Goal: Navigation & Orientation: Find specific page/section

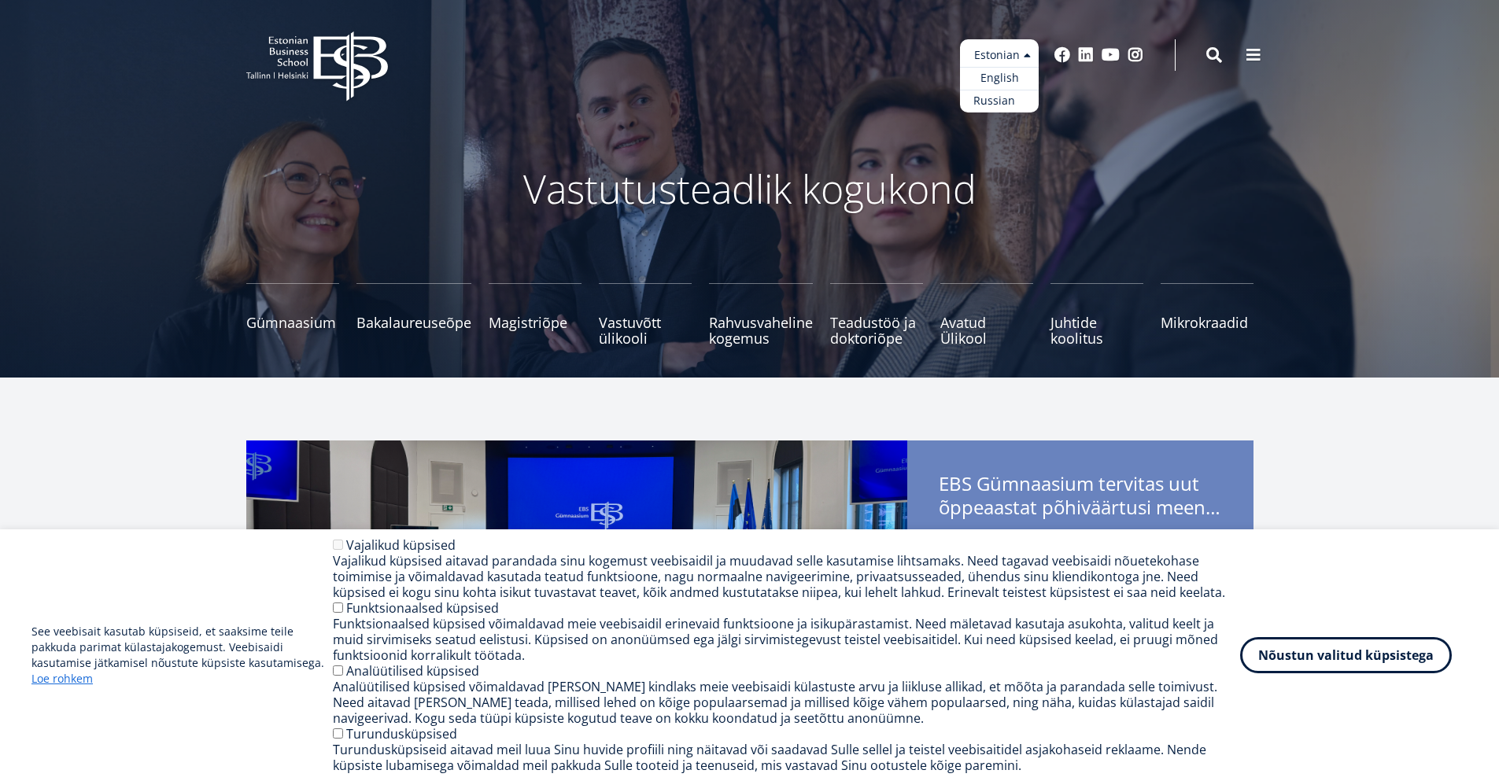
click at [1008, 98] on link "Russian" at bounding box center [999, 101] width 79 height 23
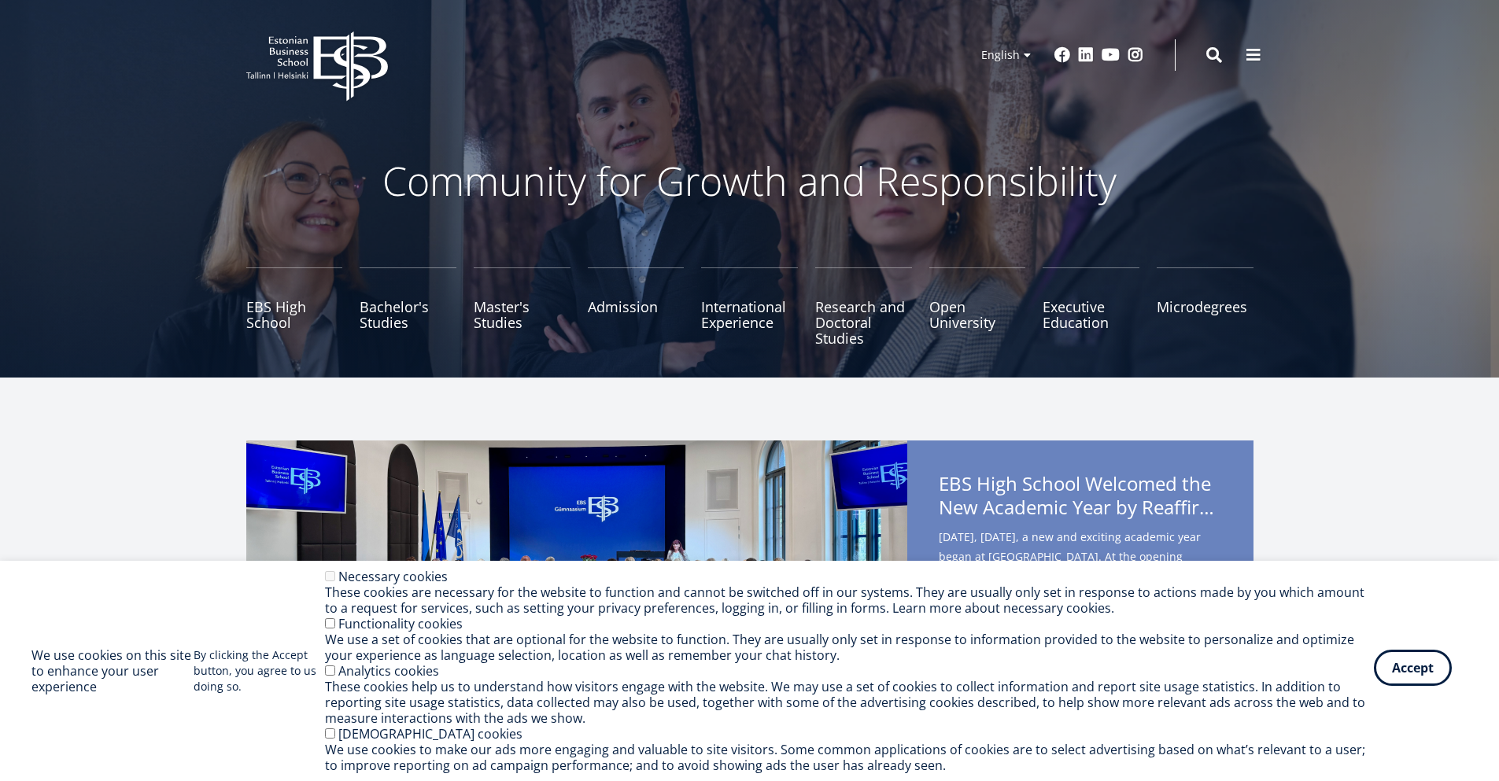
click at [1399, 663] on button "Accept" at bounding box center [1413, 668] width 78 height 36
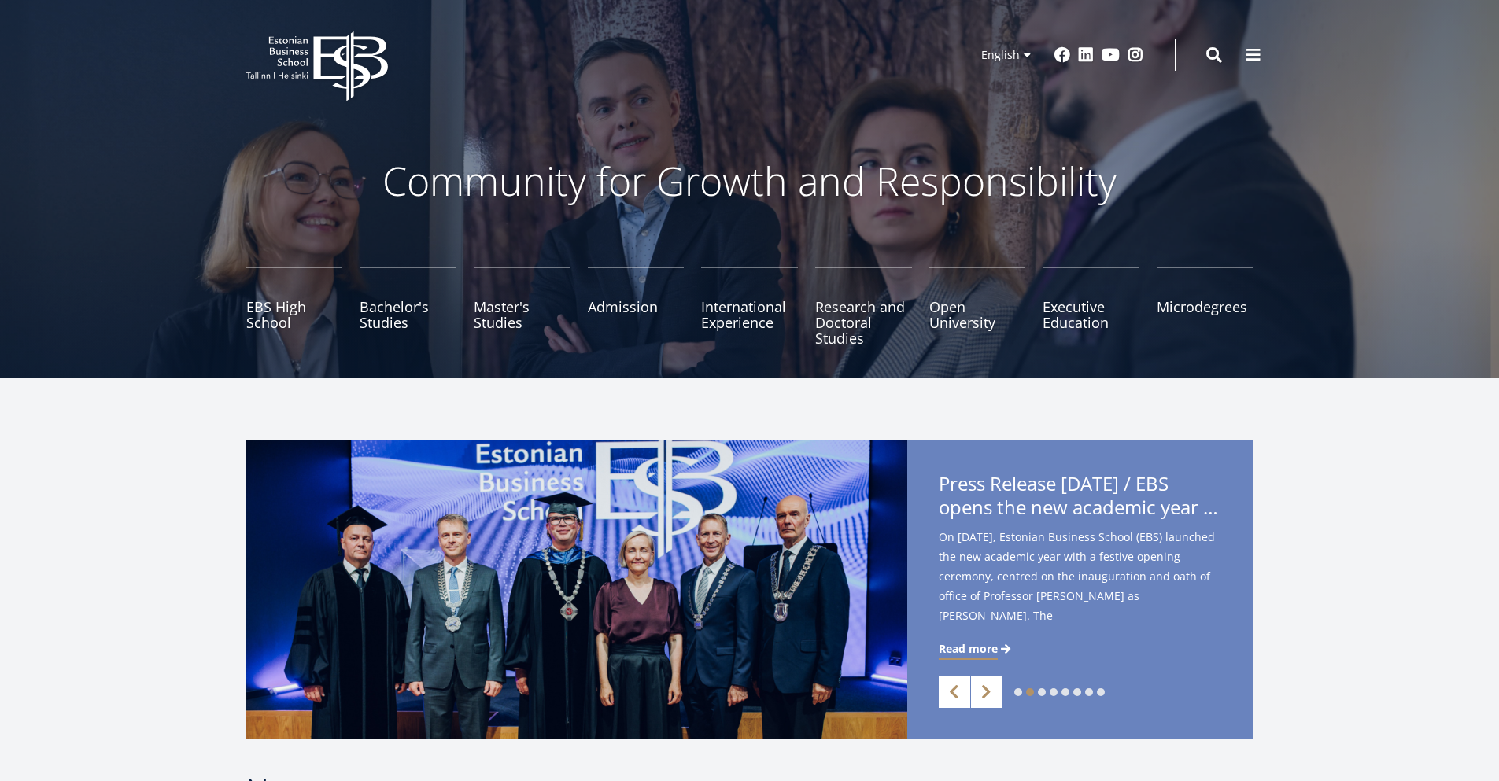
click at [331, 65] on icon "EBS Logo Created with Sketch." at bounding box center [317, 66] width 142 height 70
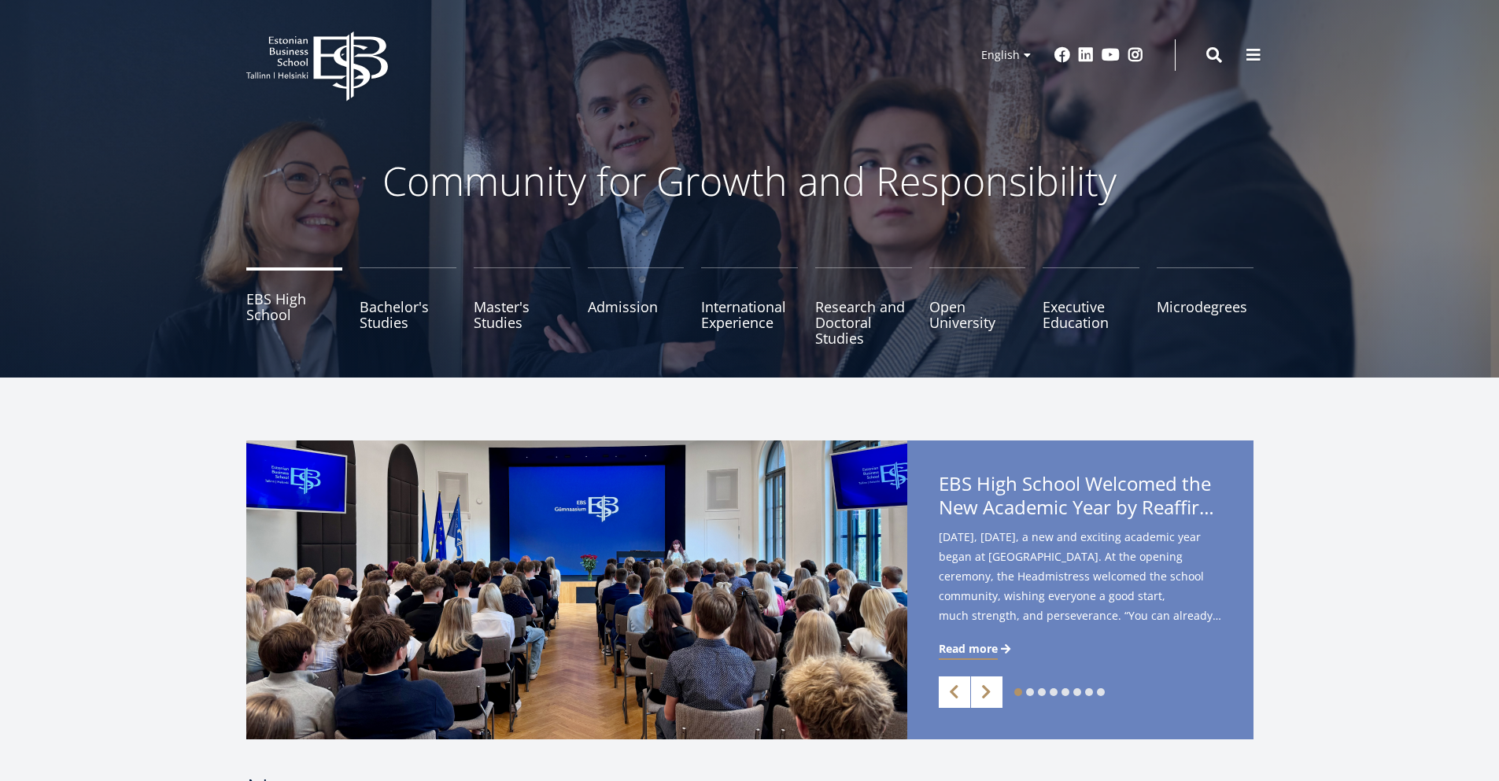
click at [270, 301] on link "EBS High School" at bounding box center [294, 307] width 97 height 79
